Goal: Complete application form: Complete application form

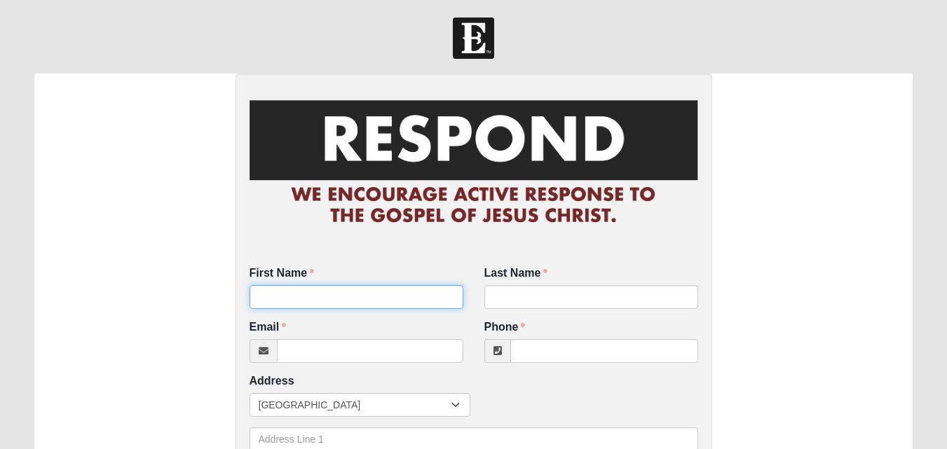
click at [393, 301] on input "First Name" at bounding box center [356, 297] width 214 height 24
click at [349, 295] on input "First Name" at bounding box center [356, 297] width 214 height 24
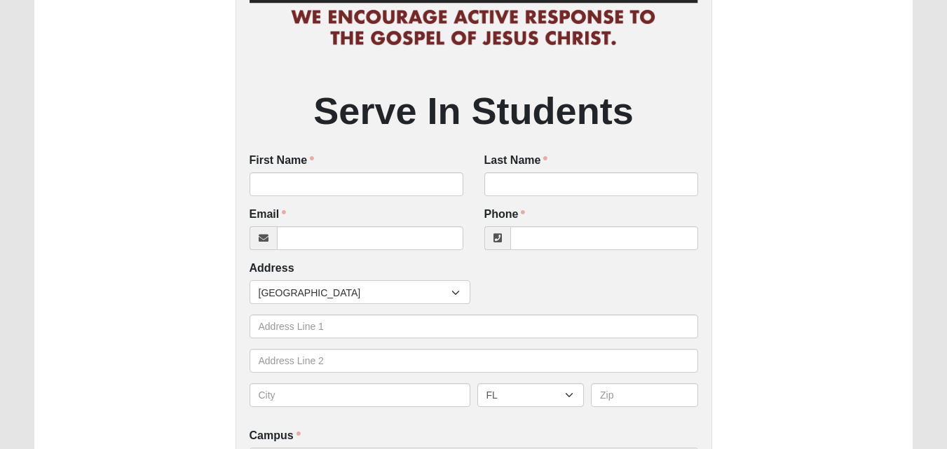
scroll to position [177, 0]
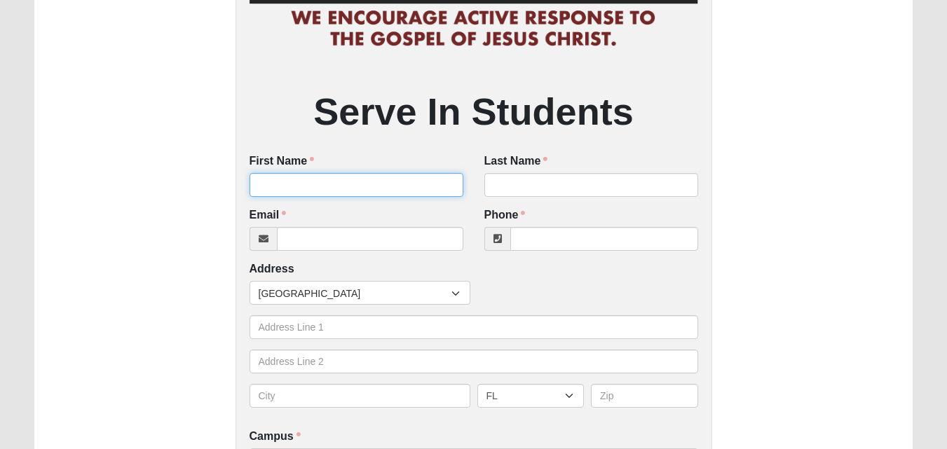
click at [315, 191] on input "First Name" at bounding box center [356, 185] width 214 height 24
type input "[GEOGRAPHIC_DATA]"
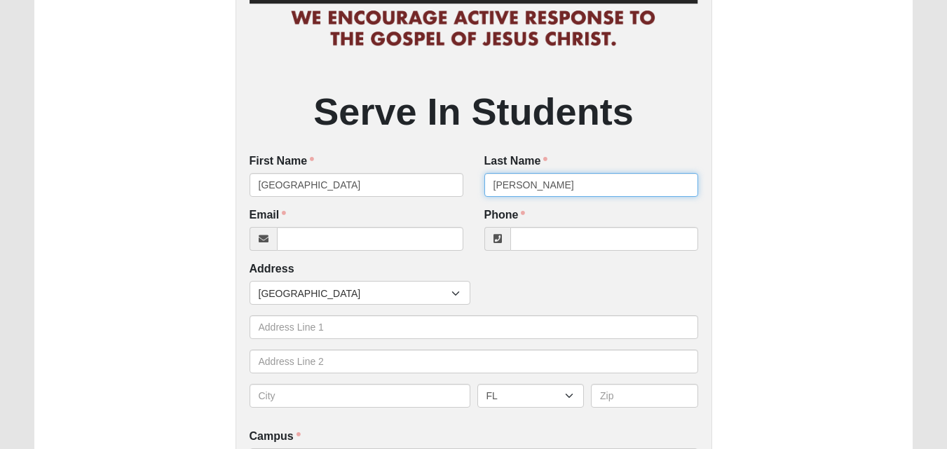
type input "[PERSON_NAME]"
click at [313, 253] on div "Email Email address is not valid Email is required." at bounding box center [356, 234] width 235 height 54
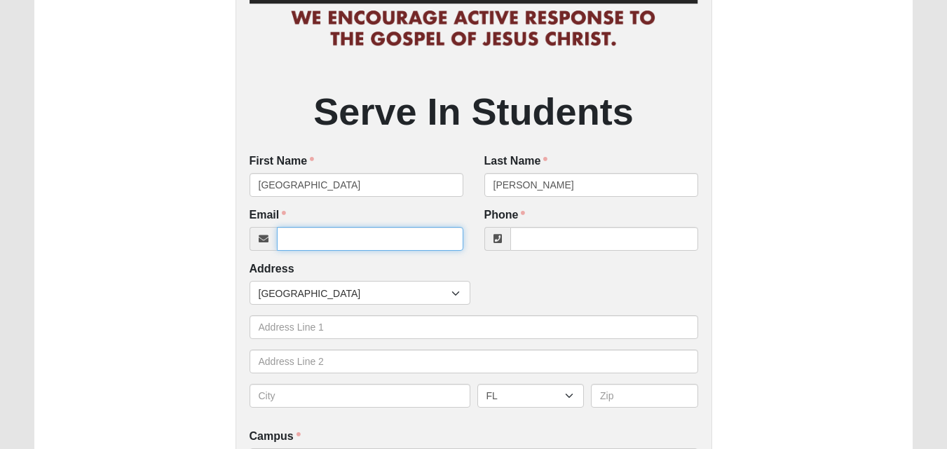
click at [327, 247] on input "Email" at bounding box center [370, 239] width 186 height 24
type input "maddie.dailey17@outlook.com"
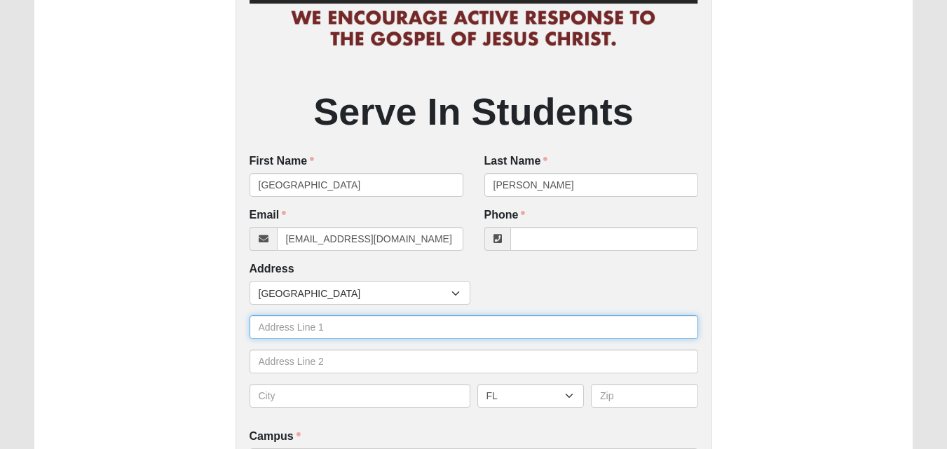
click at [382, 328] on input "text" at bounding box center [473, 327] width 449 height 24
type input "965 Flach Drive, 32259"
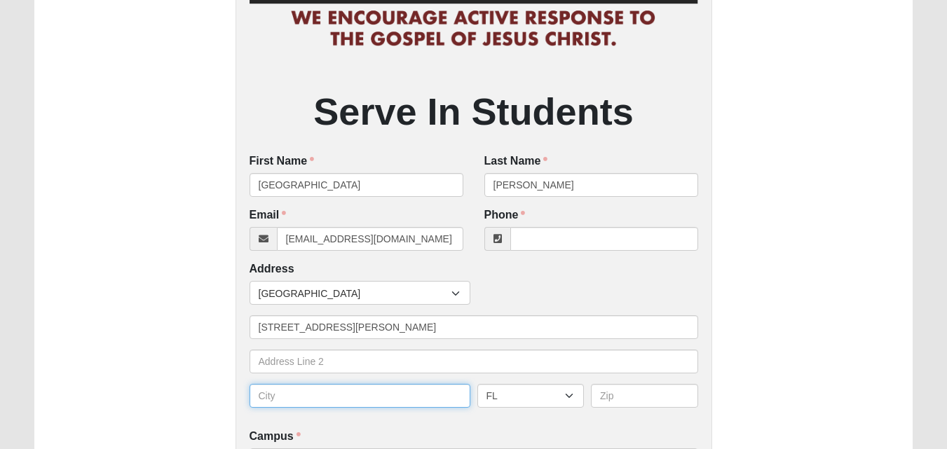
click at [348, 397] on input "text" at bounding box center [359, 396] width 221 height 24
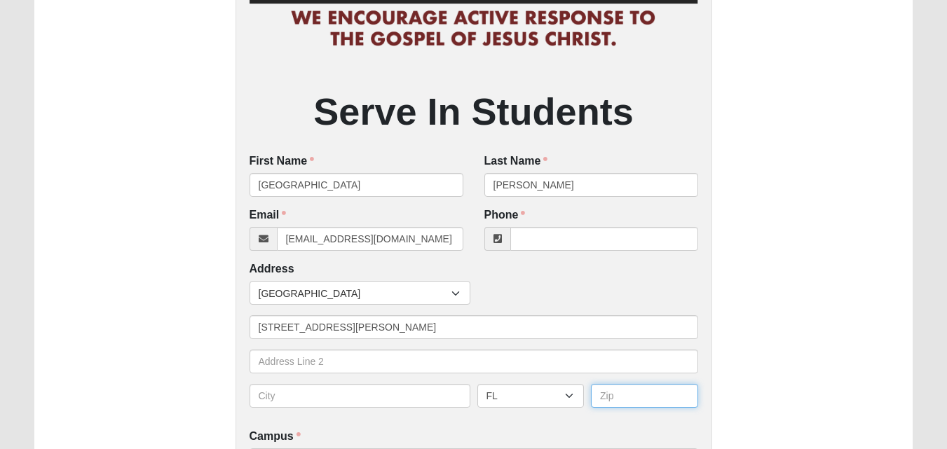
click at [617, 397] on input "text" at bounding box center [644, 396] width 107 height 24
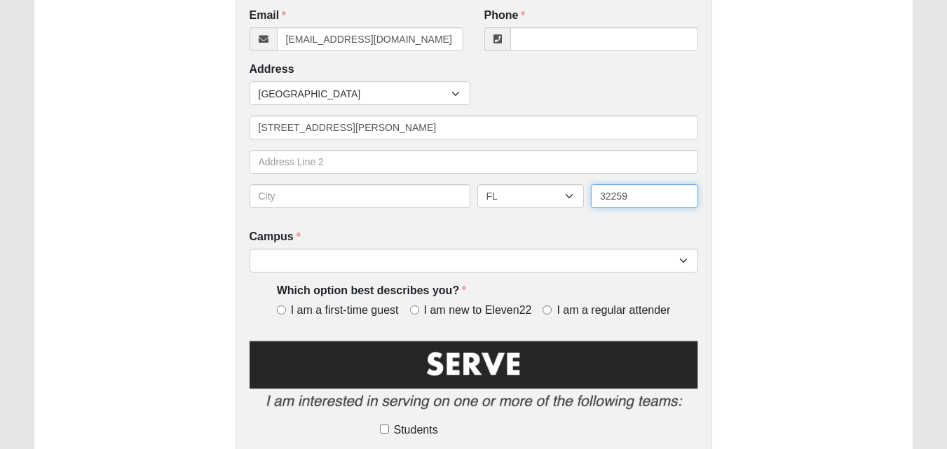
scroll to position [377, 0]
type input "32259"
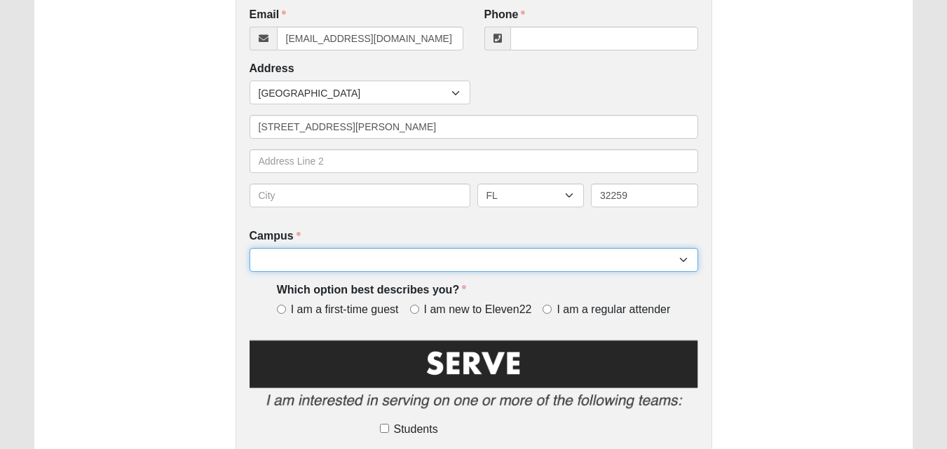
click at [488, 257] on select "Arlington Baymeadows Eleven22 Online Fleming Island Jesup Mandarin North Jax Or…" at bounding box center [473, 260] width 449 height 24
select select "11"
click at [249, 249] on select "Arlington Baymeadows Eleven22 Online Fleming Island Jesup Mandarin North Jax Or…" at bounding box center [473, 260] width 449 height 24
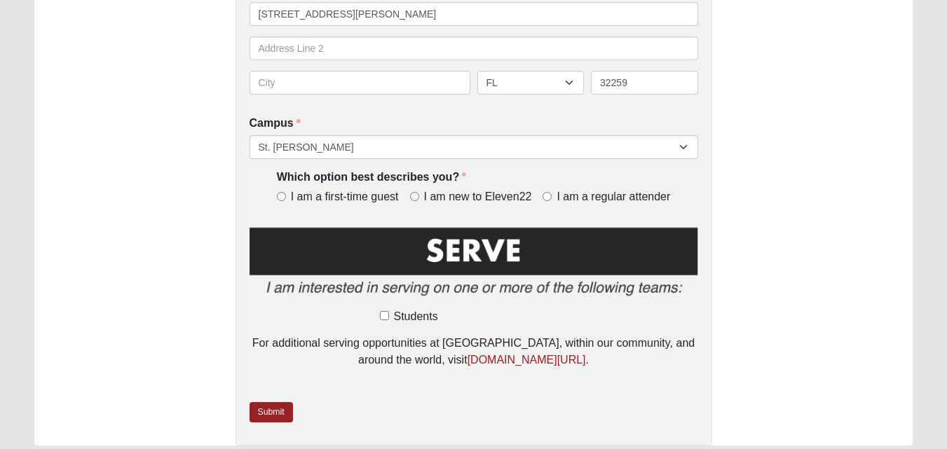
scroll to position [491, 0]
click at [385, 315] on input "Students" at bounding box center [384, 314] width 9 height 9
checkbox input "true"
click at [548, 195] on input "I am a regular attender" at bounding box center [546, 195] width 9 height 9
radio input "true"
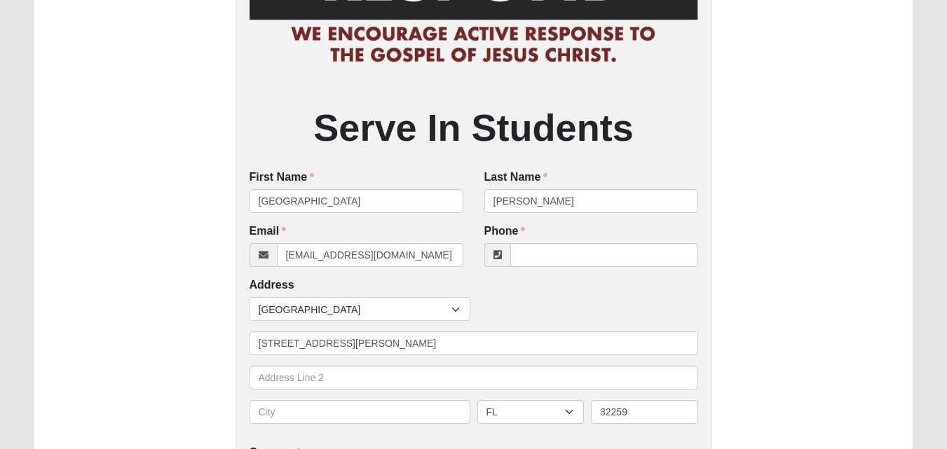
scroll to position [0, 0]
